Goal: Task Accomplishment & Management: Manage account settings

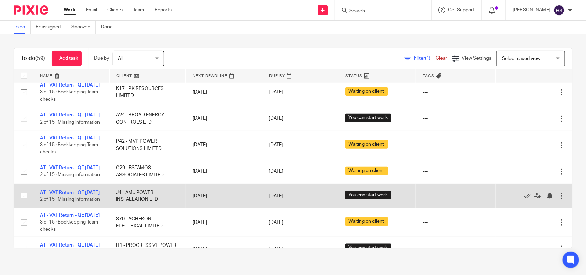
scroll to position [258, 0]
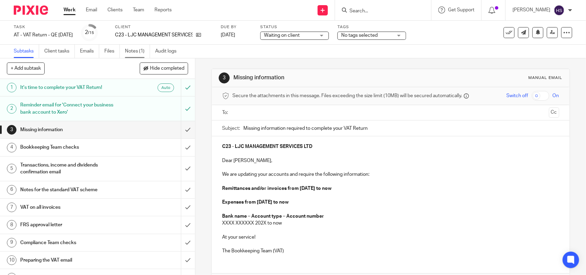
click at [138, 53] on link "Notes (1)" at bounding box center [137, 51] width 25 height 13
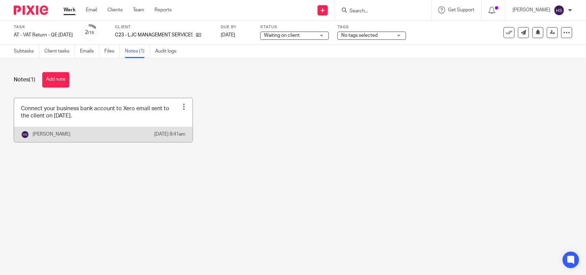
click at [119, 115] on link at bounding box center [103, 120] width 179 height 44
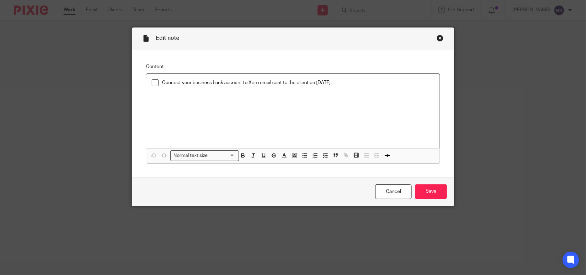
click at [437, 39] on div "Close this dialog window" at bounding box center [440, 38] width 7 height 7
